Goal: Task Accomplishment & Management: Manage account settings

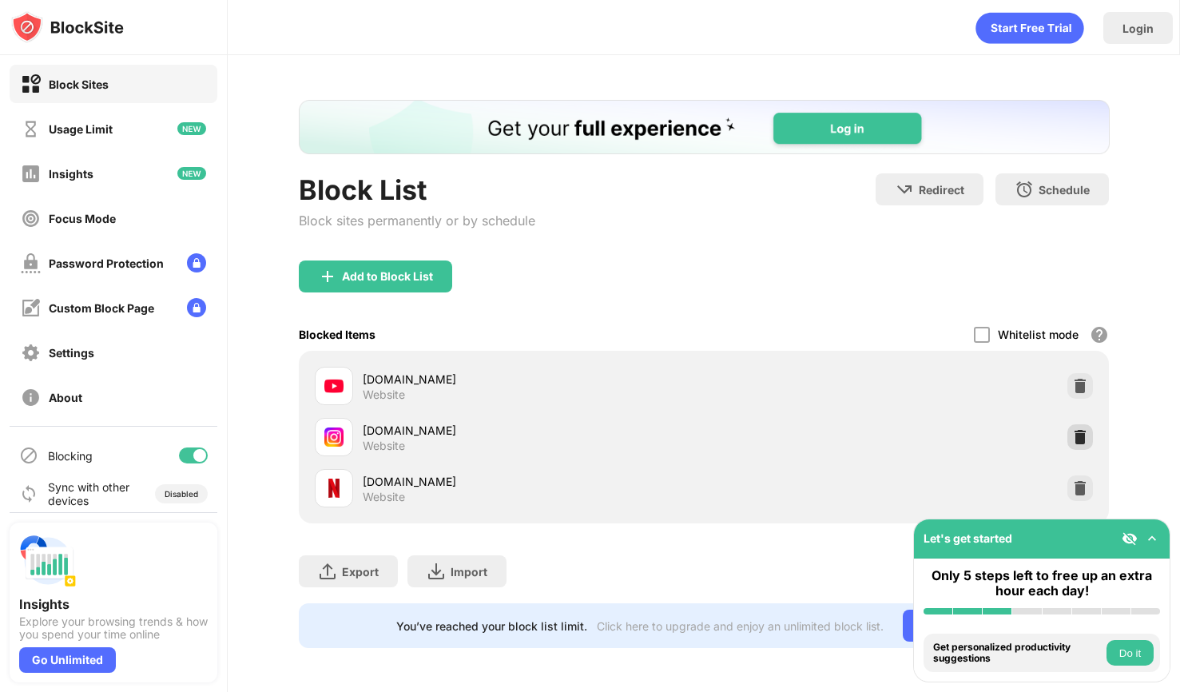
click at [1079, 436] on img at bounding box center [1080, 437] width 16 height 16
